Goal: Book appointment/travel/reservation

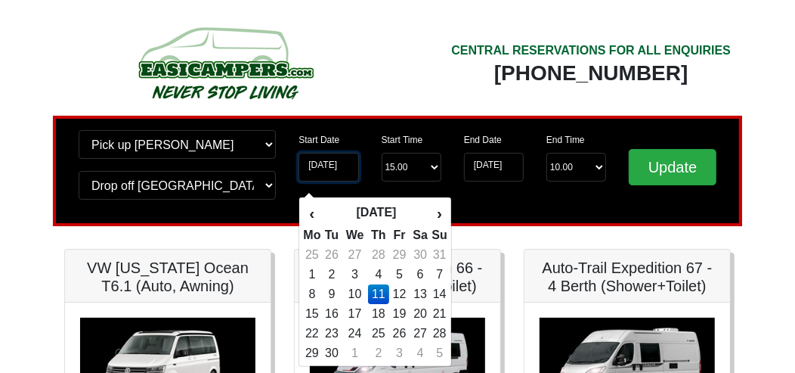
click at [333, 166] on input "11-09-2025" at bounding box center [329, 167] width 60 height 29
drag, startPoint x: 437, startPoint y: 291, endPoint x: 426, endPoint y: 292, distance: 10.7
click at [426, 292] on tr "8 9 10 11 12 13 14" at bounding box center [375, 294] width 146 height 20
click at [426, 292] on td "13" at bounding box center [421, 294] width 22 height 20
type input "13-09-2025"
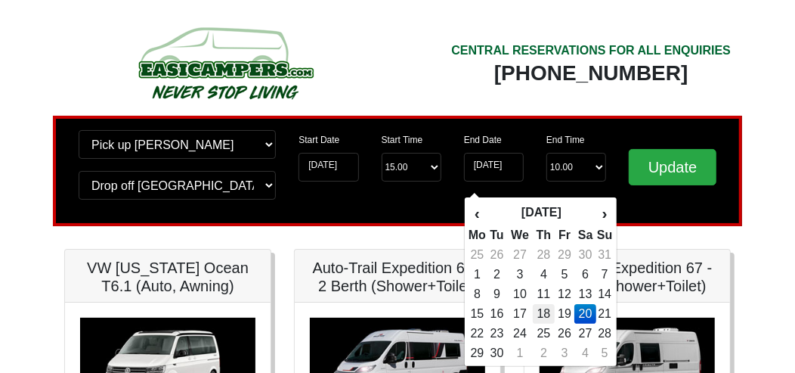
click at [545, 312] on td "18" at bounding box center [544, 314] width 22 height 20
type input "[DATE]"
click at [497, 169] on input "[DATE]" at bounding box center [494, 167] width 60 height 29
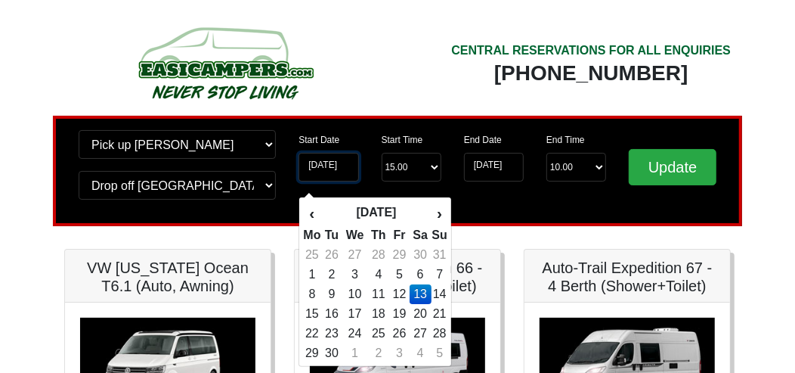
click at [336, 165] on input "13-09-2025" at bounding box center [329, 167] width 60 height 29
click at [376, 318] on td "18" at bounding box center [379, 314] width 22 height 20
type input "[DATE]"
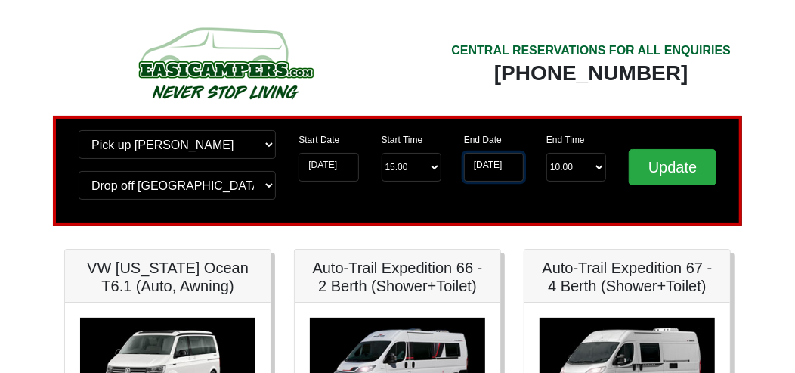
click at [509, 169] on input "[DATE]" at bounding box center [494, 167] width 60 height 29
click at [497, 166] on input "[DATE]" at bounding box center [494, 167] width 60 height 29
click at [478, 169] on input "[DATE]" at bounding box center [494, 167] width 60 height 29
click at [506, 160] on input "[DATE]" at bounding box center [494, 167] width 60 height 29
click at [473, 166] on input "[DATE]" at bounding box center [494, 167] width 60 height 29
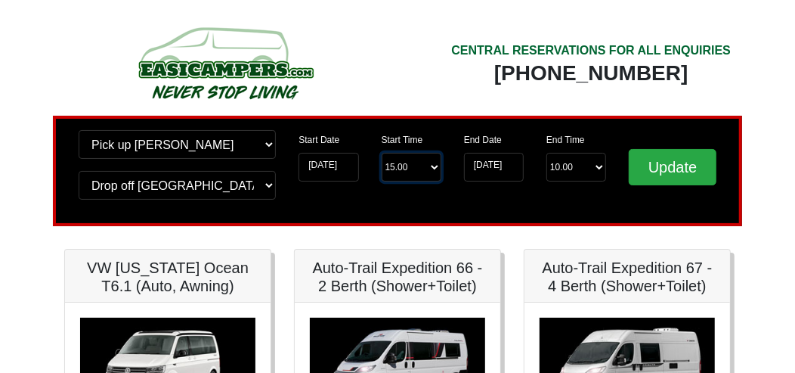
click at [427, 166] on select "Start Time 15.00 -------- 11.00 am (Saturday & Sunday Only) 12.00 pm (Saturday)…" at bounding box center [412, 167] width 60 height 29
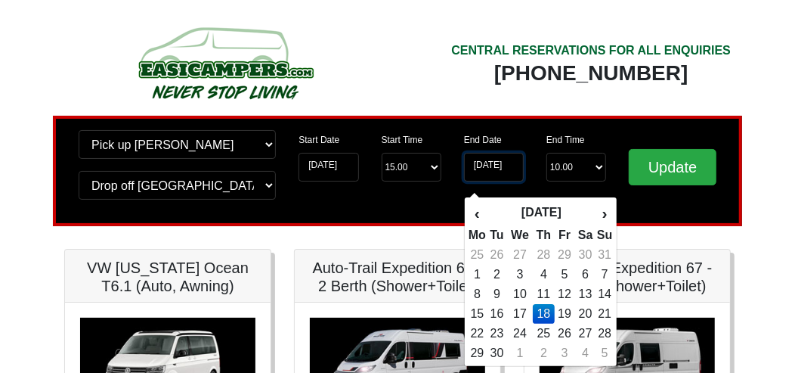
click at [492, 169] on input "[DATE]" at bounding box center [494, 167] width 60 height 29
click at [591, 315] on td "20" at bounding box center [585, 314] width 22 height 20
type input "[DATE]"
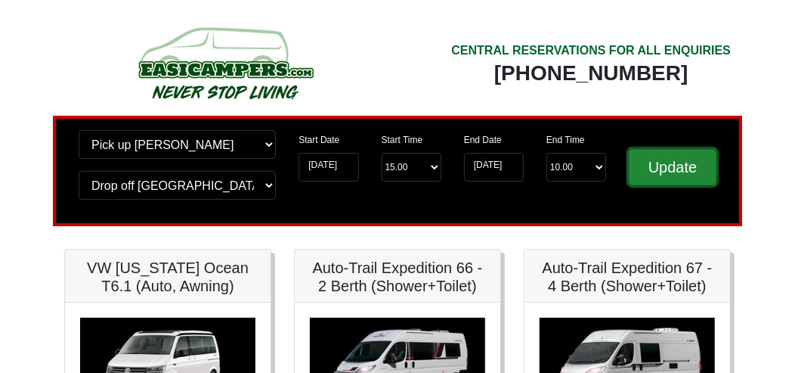
click at [643, 170] on input "Update" at bounding box center [673, 167] width 88 height 36
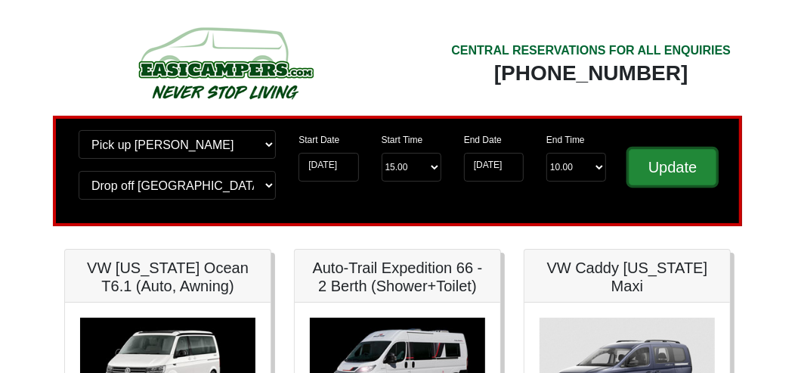
click at [651, 170] on input "Update" at bounding box center [673, 167] width 88 height 36
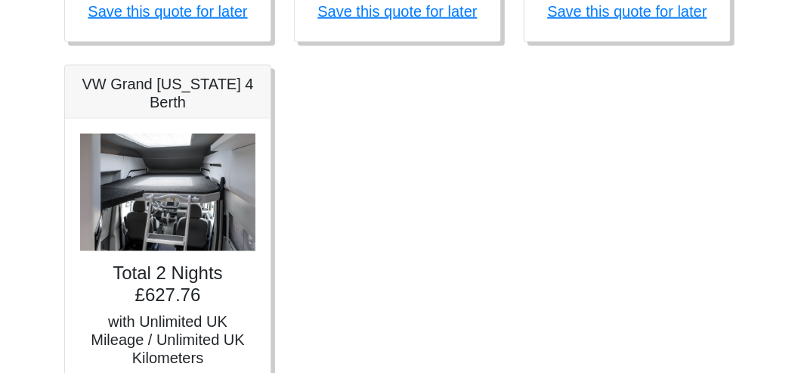
scroll to position [983, 0]
